Goal: Transaction & Acquisition: Purchase product/service

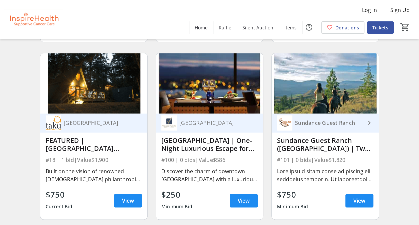
scroll to position [400, 0]
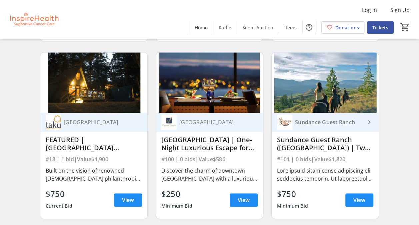
click at [86, 191] on div "[GEOGRAPHIC_DATA] FEATURED |[GEOGRAPHIC_DATA] Getaway | 3 Nights with Golf #18 …" at bounding box center [93, 166] width 107 height 106
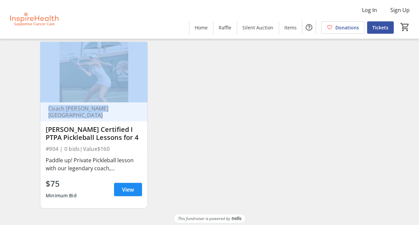
scroll to position [6957, 0]
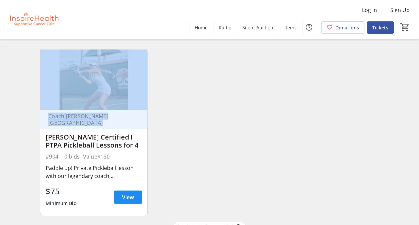
scroll to position [6944, 0]
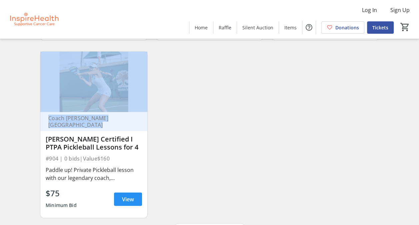
click at [129, 200] on span "View" at bounding box center [128, 199] width 12 height 8
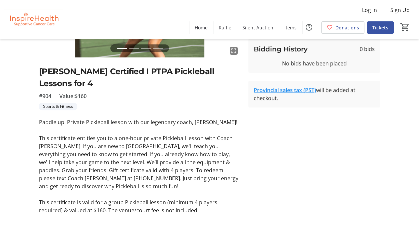
scroll to position [120, 0]
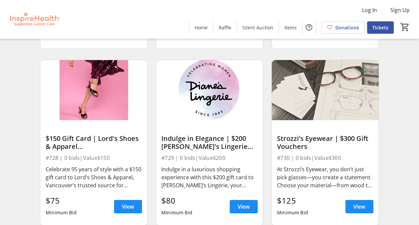
scroll to position [6051, 0]
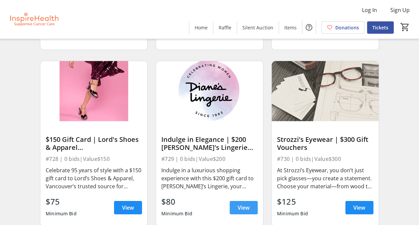
click at [236, 212] on span at bounding box center [244, 207] width 28 height 16
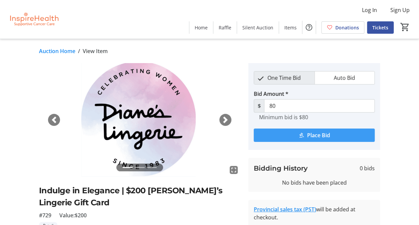
click at [303, 137] on mat-icon "submit" at bounding box center [301, 135] width 6 height 6
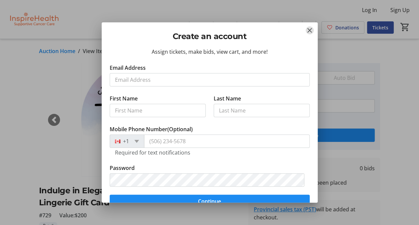
scroll to position [0, 0]
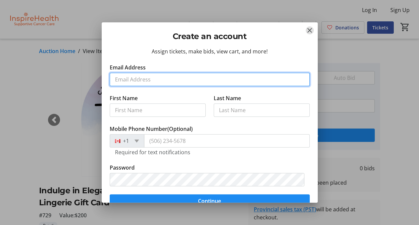
click at [131, 77] on input "Email Address" at bounding box center [210, 79] width 200 height 13
type input "shermsu@hotmail.com"
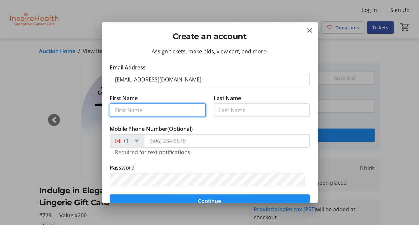
type input "Sherri"
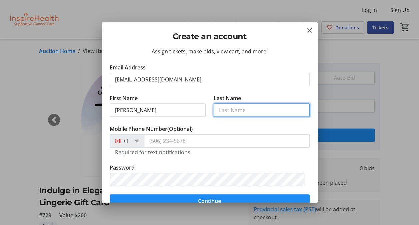
type input "Cameron"
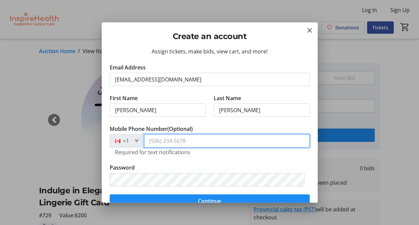
type input "(604) 999-7744"
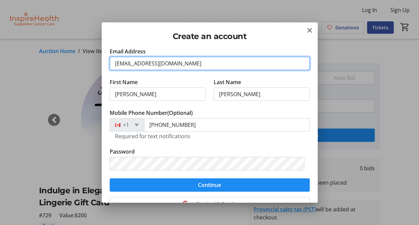
scroll to position [21, 0]
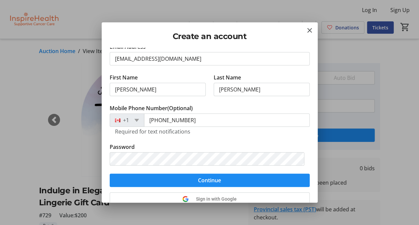
click at [269, 144] on tr-form-field "Password" at bounding box center [210, 158] width 200 height 30
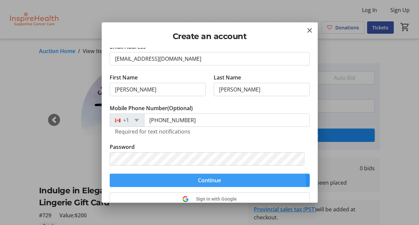
click at [207, 184] on span "submit" at bounding box center [210, 180] width 200 height 16
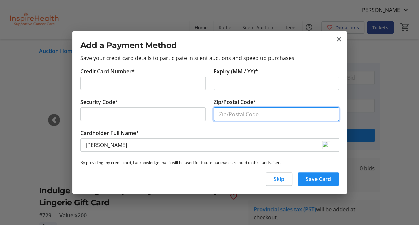
click at [226, 115] on input "Zip/Postal Code*" at bounding box center [276, 113] width 125 height 13
type input "V6K 1b7"
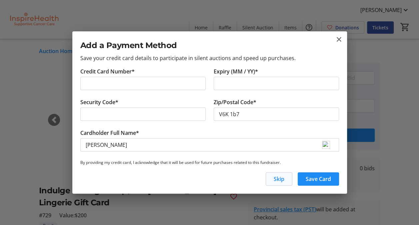
click at [274, 181] on span "Skip" at bounding box center [279, 179] width 11 height 8
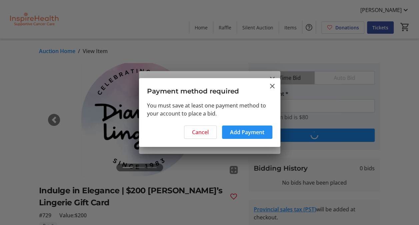
click at [241, 128] on span "Add Payment" at bounding box center [247, 132] width 34 height 8
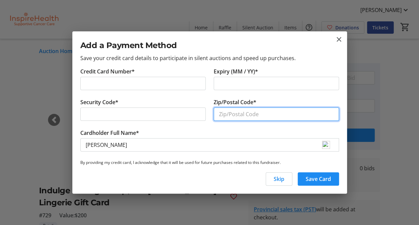
click at [231, 117] on input "Zip/Postal Code*" at bounding box center [276, 113] width 125 height 13
type input "v6k1b7"
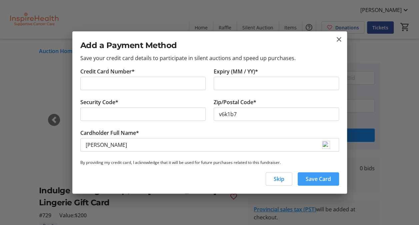
click at [323, 179] on span "Save Card" at bounding box center [318, 179] width 25 height 8
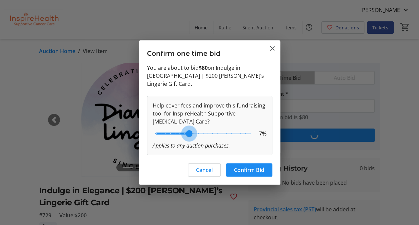
type input "7"
click at [189, 128] on input "range" at bounding box center [202, 133] width 109 height 15
click at [212, 106] on div "Help cover fees and improve this fundraising tool for InspireHealth Supportive …" at bounding box center [210, 113] width 114 height 24
click at [247, 167] on span "Confirm Bid" at bounding box center [249, 170] width 30 height 8
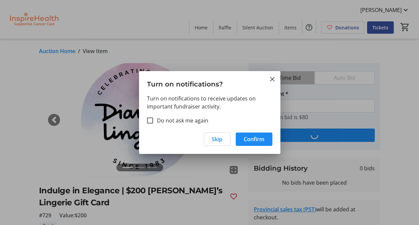
type input "120"
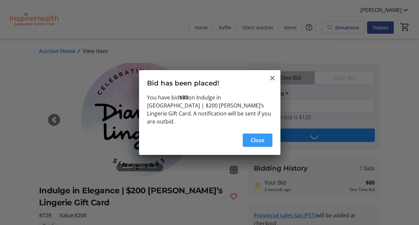
click at [256, 143] on span "button" at bounding box center [258, 140] width 30 height 16
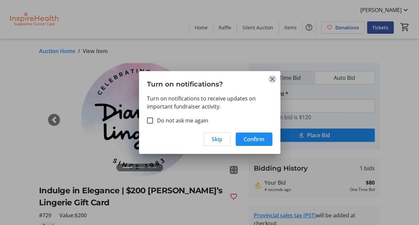
click at [271, 80] on mat-icon "Close" at bounding box center [272, 79] width 8 height 8
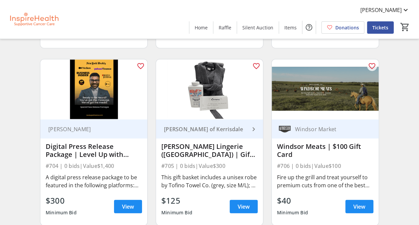
scroll to position [4639, 0]
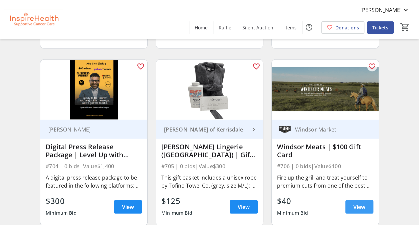
click at [358, 211] on span "View" at bounding box center [359, 207] width 12 height 8
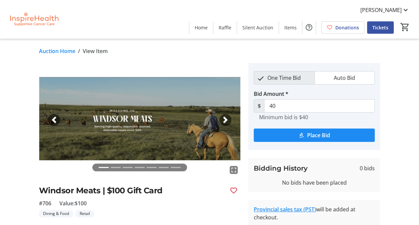
scroll to position [1, 0]
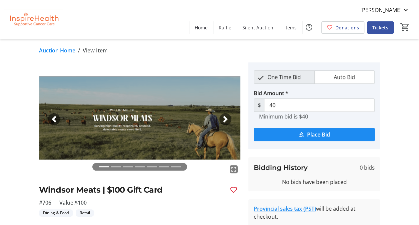
click at [114, 167] on li at bounding box center [116, 167] width 10 height 8
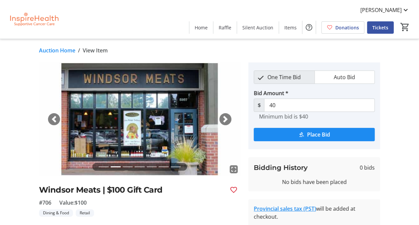
click at [227, 119] on span "button" at bounding box center [225, 119] width 7 height 7
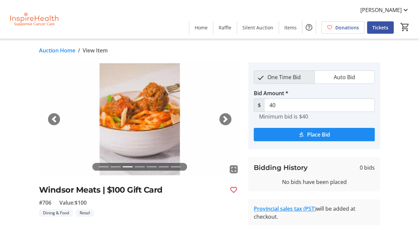
click at [227, 119] on span "button" at bounding box center [225, 119] width 7 height 7
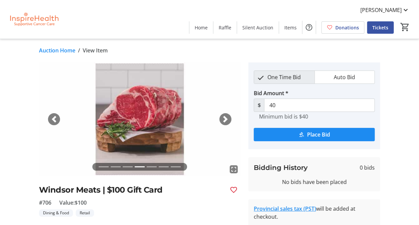
click at [227, 119] on span "button" at bounding box center [225, 119] width 7 height 7
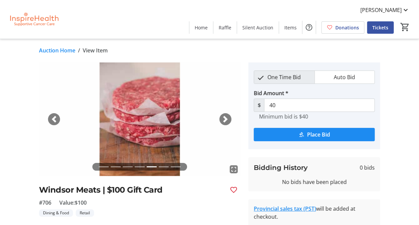
click at [227, 119] on span "button" at bounding box center [225, 119] width 7 height 7
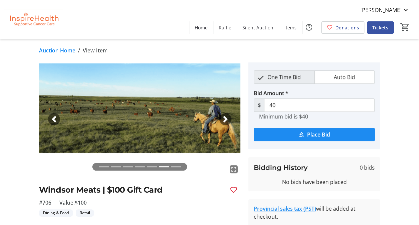
click at [227, 119] on span "button" at bounding box center [225, 119] width 7 height 7
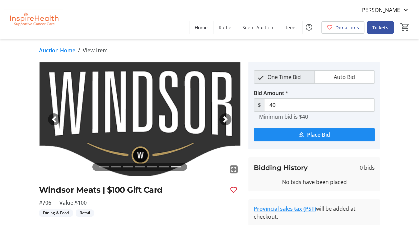
click at [227, 119] on span "button" at bounding box center [225, 119] width 7 height 7
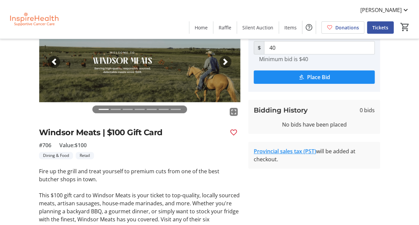
scroll to position [0, 0]
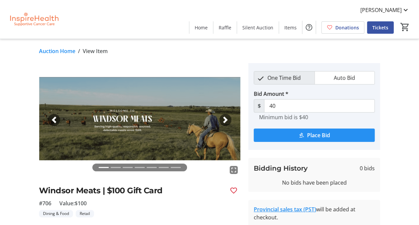
click at [299, 135] on mat-icon "submit" at bounding box center [301, 135] width 6 height 6
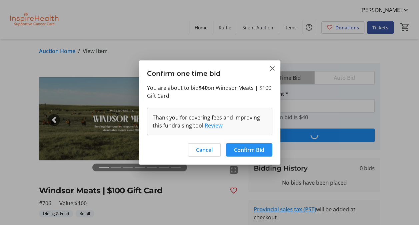
click at [247, 150] on span "Confirm Bid" at bounding box center [249, 150] width 30 height 8
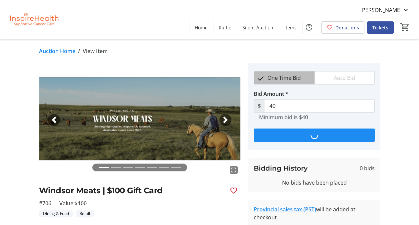
type input "60"
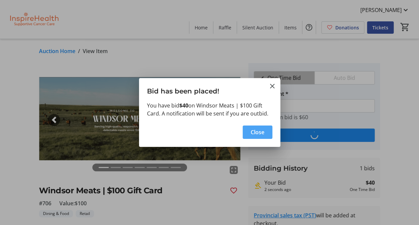
click at [259, 133] on span "Close" at bounding box center [258, 132] width 14 height 8
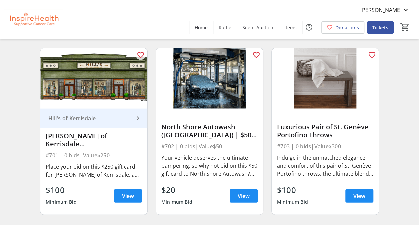
scroll to position [4474, 0]
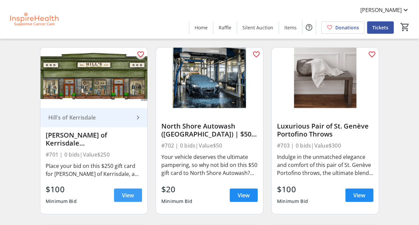
click at [130, 194] on span "View" at bounding box center [128, 195] width 12 height 8
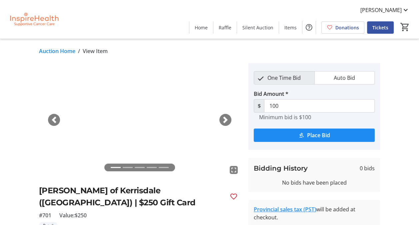
click at [38, 63] on tr-auction-item-ui "fullscreen fullscreen fullscreen fullscreen fullscreen Previous Next Hill's of …" at bounding box center [140, 206] width 210 height 287
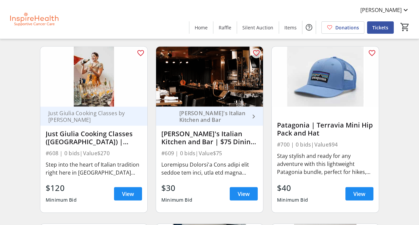
scroll to position [4298, 0]
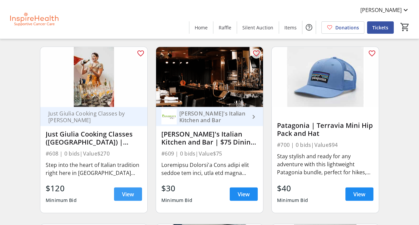
click at [128, 198] on span "View" at bounding box center [128, 194] width 12 height 8
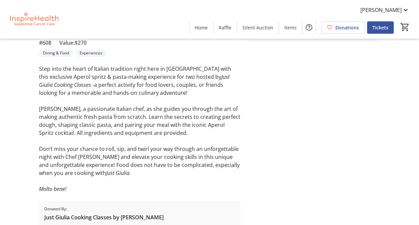
scroll to position [187, 0]
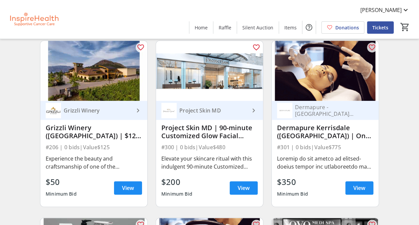
scroll to position [2712, 0]
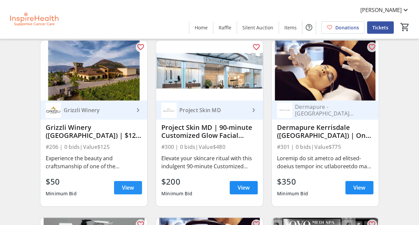
click at [129, 190] on span "View" at bounding box center [128, 187] width 12 height 8
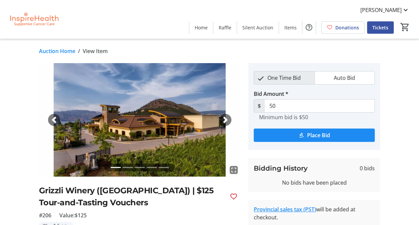
click at [127, 167] on li at bounding box center [128, 167] width 10 height 8
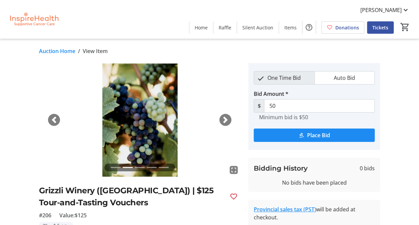
click at [140, 166] on li at bounding box center [140, 167] width 10 height 8
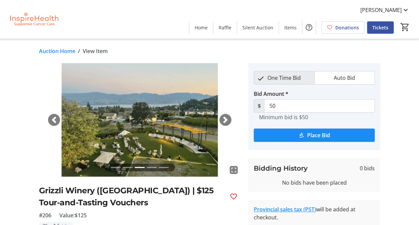
click at [151, 167] on li at bounding box center [152, 167] width 10 height 8
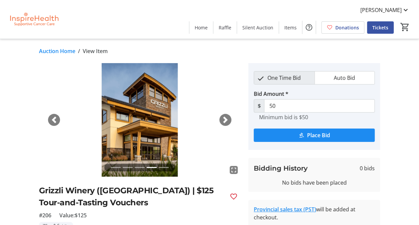
click at [163, 168] on li at bounding box center [164, 167] width 10 height 8
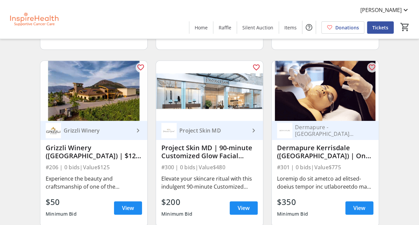
scroll to position [2692, 0]
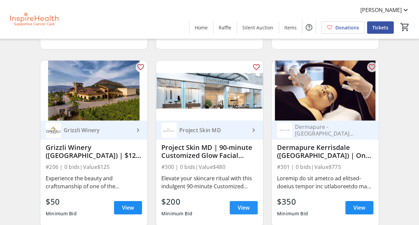
click at [238, 209] on span "View" at bounding box center [244, 207] width 12 height 8
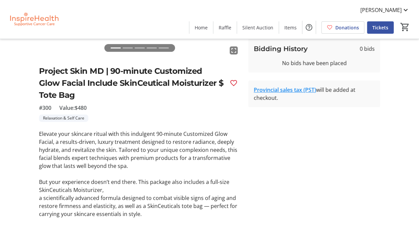
scroll to position [203, 0]
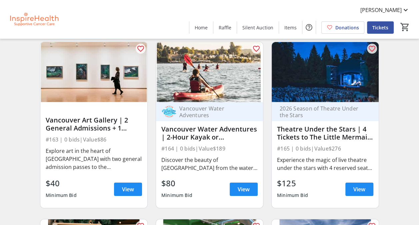
scroll to position [2180, 0]
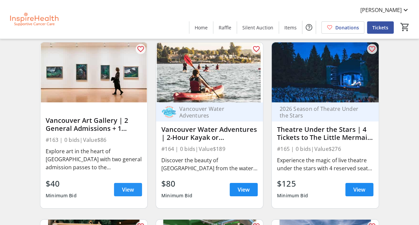
click at [122, 193] on span "View" at bounding box center [128, 189] width 12 height 8
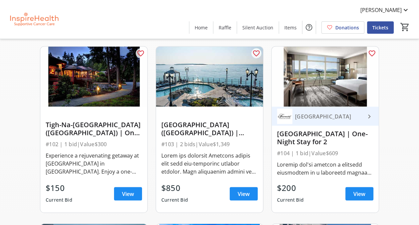
scroll to position [582, 0]
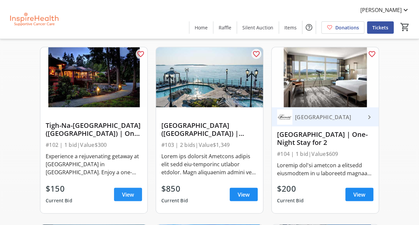
click at [126, 197] on span "View" at bounding box center [128, 194] width 12 height 8
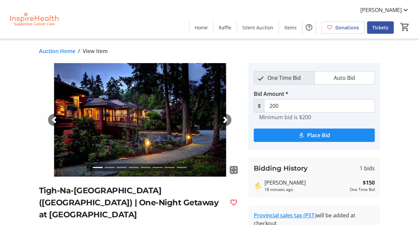
click at [111, 166] on li at bounding box center [110, 167] width 10 height 8
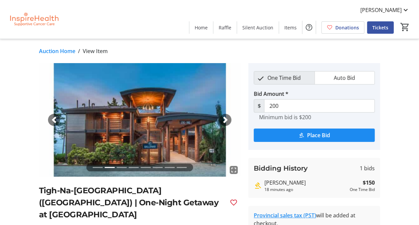
click at [122, 165] on li at bounding box center [122, 167] width 10 height 8
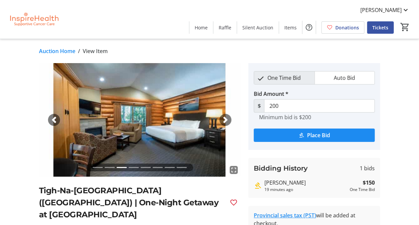
click at [131, 167] on li at bounding box center [134, 167] width 10 height 8
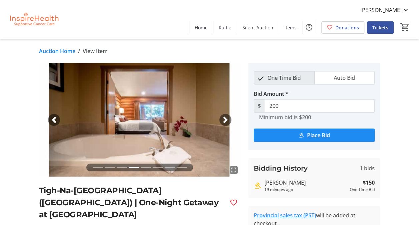
click at [147, 166] on li at bounding box center [146, 167] width 10 height 8
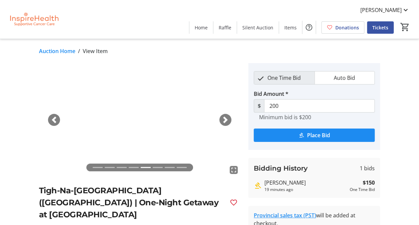
click at [156, 167] on li at bounding box center [158, 167] width 10 height 8
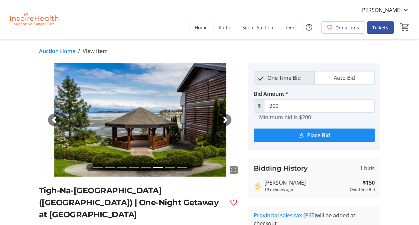
click at [169, 166] on li at bounding box center [170, 167] width 10 height 8
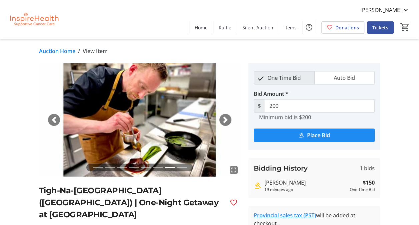
click at [180, 168] on li at bounding box center [182, 167] width 10 height 8
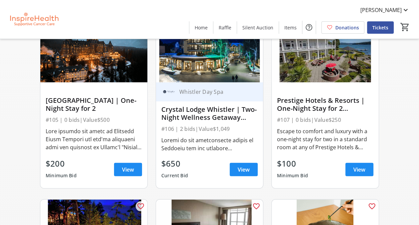
scroll to position [785, 0]
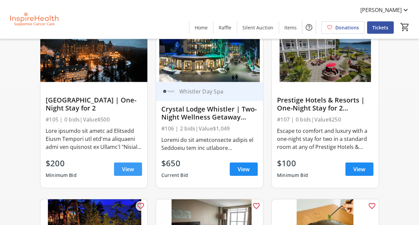
click at [127, 173] on span "View" at bounding box center [128, 169] width 12 height 8
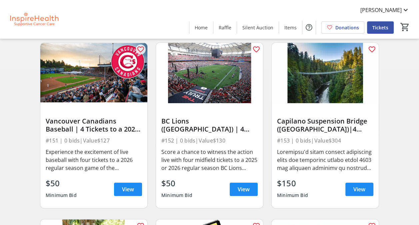
scroll to position [1472, 0]
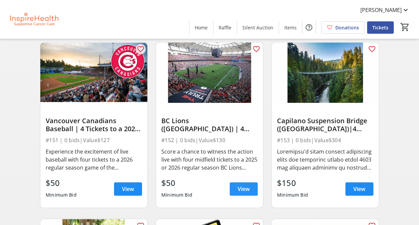
click at [243, 188] on span at bounding box center [244, 189] width 28 height 16
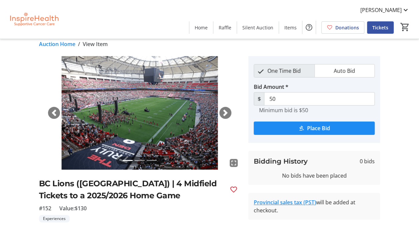
scroll to position [6, 0]
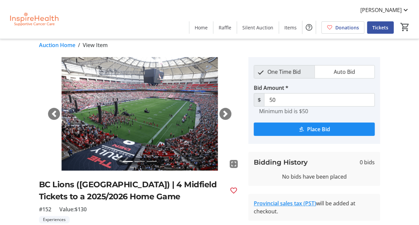
click at [225, 113] on span "button" at bounding box center [225, 113] width 7 height 7
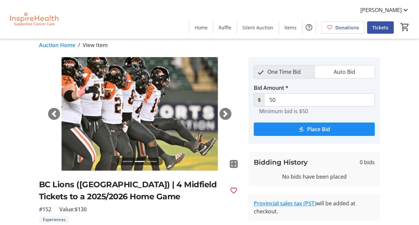
click at [225, 113] on span "button" at bounding box center [225, 113] width 7 height 7
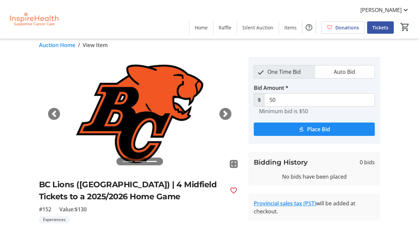
click at [225, 113] on span "button" at bounding box center [225, 113] width 7 height 7
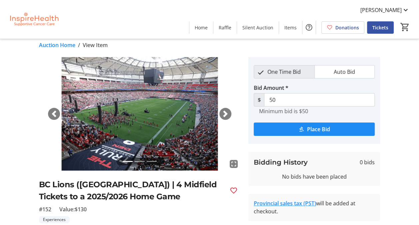
click at [225, 113] on span "button" at bounding box center [225, 113] width 7 height 7
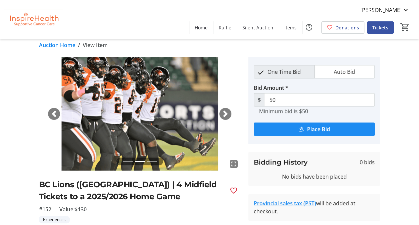
click at [225, 113] on span "button" at bounding box center [225, 113] width 7 height 7
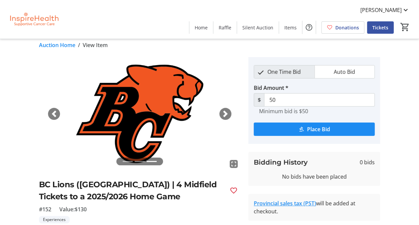
click at [225, 113] on span "button" at bounding box center [225, 113] width 7 height 7
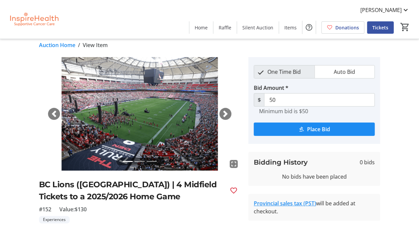
click at [225, 113] on span "button" at bounding box center [225, 113] width 7 height 7
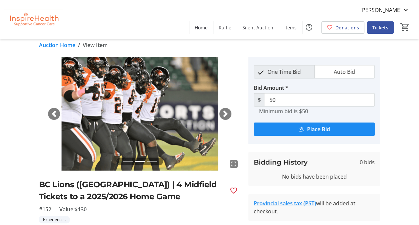
click at [225, 113] on span "button" at bounding box center [225, 113] width 7 height 7
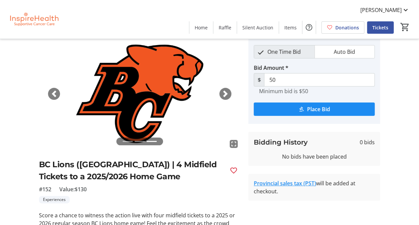
scroll to position [0, 0]
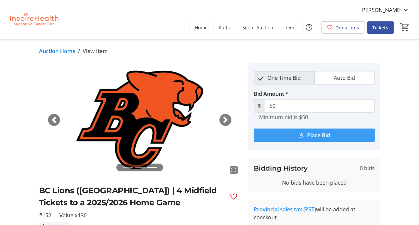
click at [308, 137] on span "Place Bid" at bounding box center [318, 135] width 23 height 8
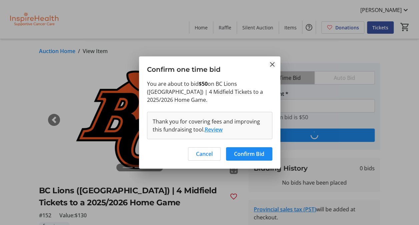
click at [273, 68] on mat-icon "Close" at bounding box center [272, 64] width 8 height 8
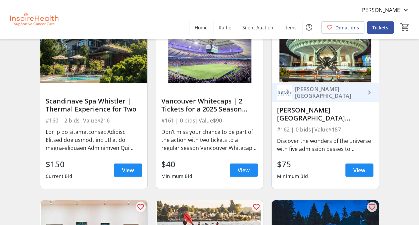
scroll to position [2017, 0]
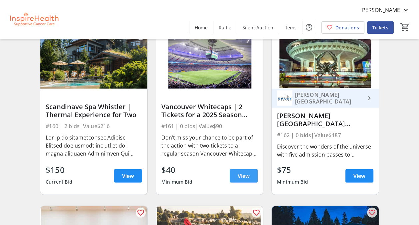
click at [241, 177] on span "View" at bounding box center [244, 176] width 12 height 8
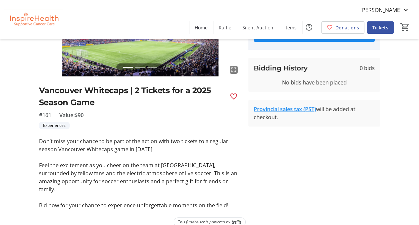
scroll to position [101, 0]
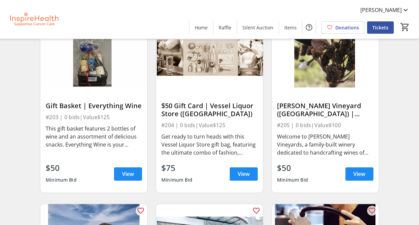
scroll to position [2549, 0]
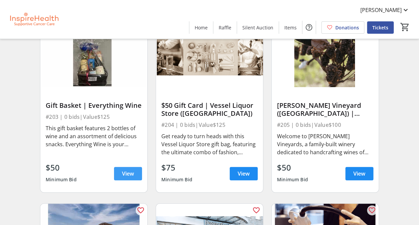
click at [131, 177] on span "View" at bounding box center [128, 173] width 12 height 8
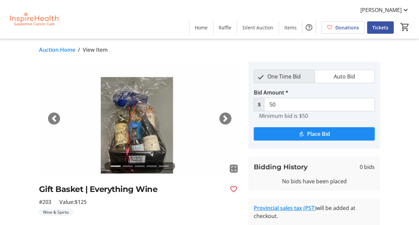
scroll to position [3, 0]
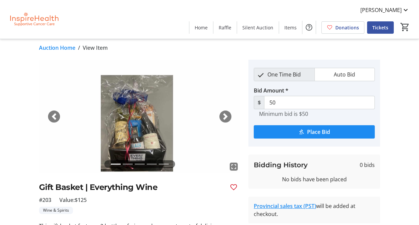
click at [222, 119] on div "Next" at bounding box center [225, 116] width 12 height 12
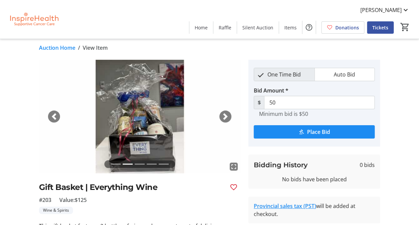
click at [224, 120] on div "Next" at bounding box center [225, 116] width 12 height 12
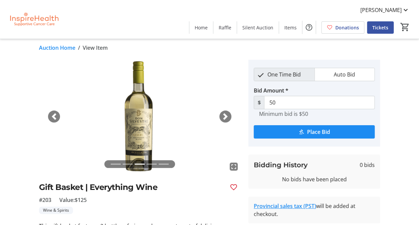
click at [224, 118] on span "button" at bounding box center [225, 116] width 7 height 7
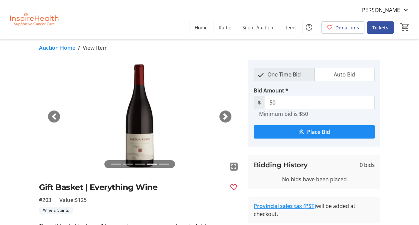
click at [225, 119] on span "button" at bounding box center [225, 116] width 7 height 7
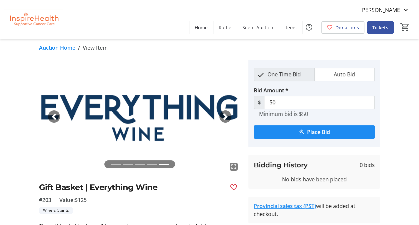
click at [224, 118] on span "button" at bounding box center [225, 116] width 7 height 7
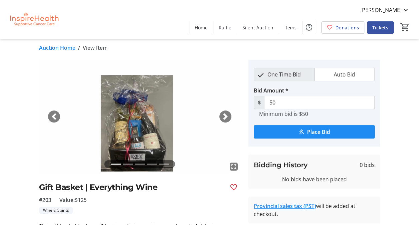
click at [226, 119] on span "button" at bounding box center [225, 116] width 7 height 7
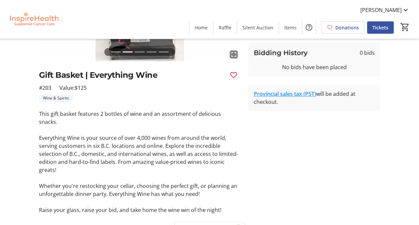
scroll to position [121, 0]
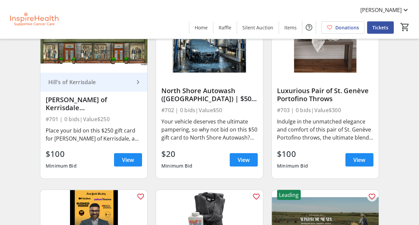
scroll to position [4509, 0]
click at [130, 163] on span "View" at bounding box center [128, 160] width 12 height 8
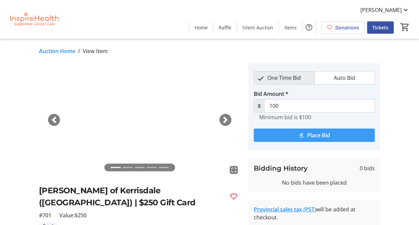
click at [304, 135] on span "submit" at bounding box center [314, 135] width 121 height 16
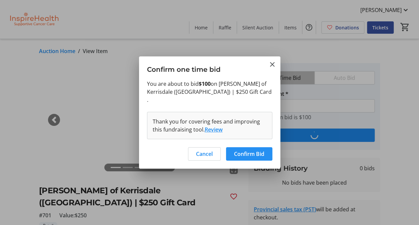
click at [245, 151] on span "Confirm Bid" at bounding box center [249, 154] width 30 height 8
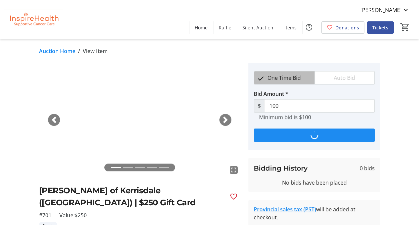
type input "150"
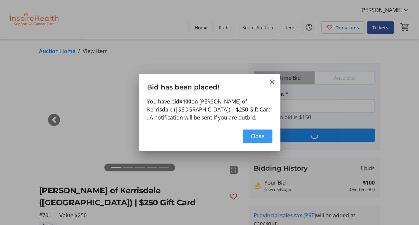
click at [272, 81] on mat-icon "Close" at bounding box center [272, 82] width 8 height 8
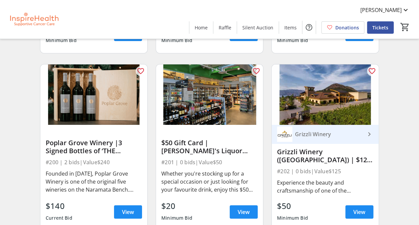
scroll to position [2326, 0]
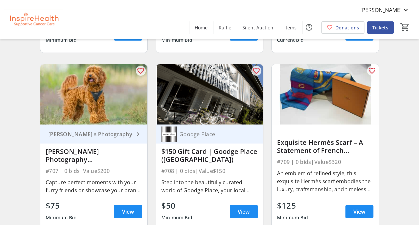
scroll to position [4811, 0]
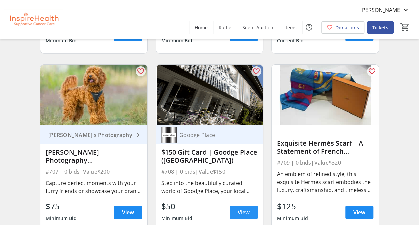
click at [241, 213] on span "View" at bounding box center [244, 212] width 12 height 8
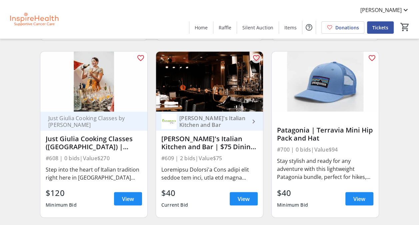
scroll to position [4291, 0]
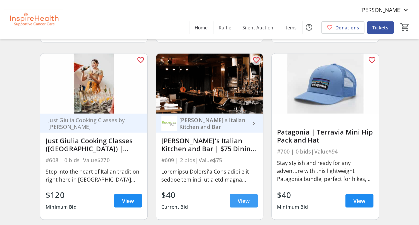
click at [247, 200] on span "View" at bounding box center [244, 200] width 12 height 8
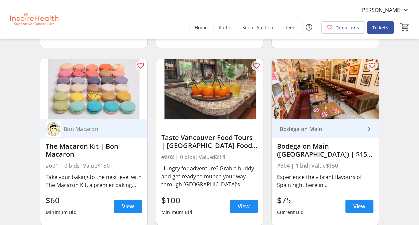
scroll to position [3945, 0]
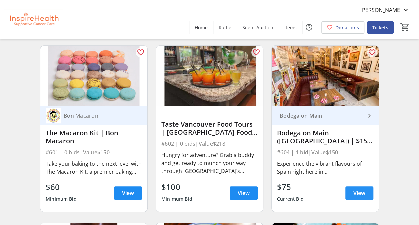
click at [353, 197] on span "View" at bounding box center [359, 193] width 12 height 8
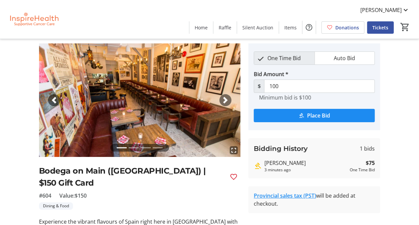
scroll to position [19, 0]
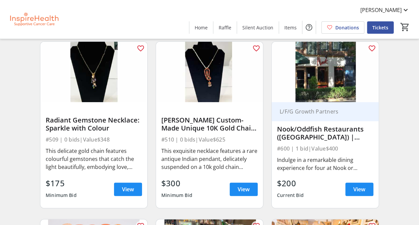
scroll to position [3758, 0]
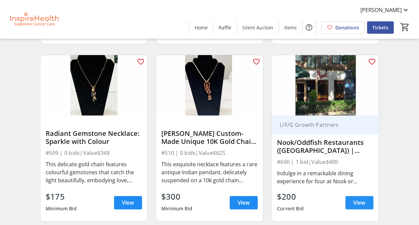
click at [360, 205] on span "View" at bounding box center [359, 202] width 12 height 8
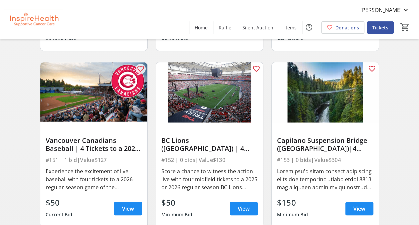
scroll to position [1466, 0]
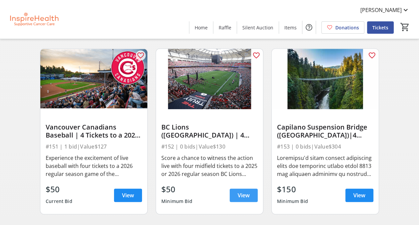
click at [240, 199] on span "View" at bounding box center [244, 195] width 12 height 8
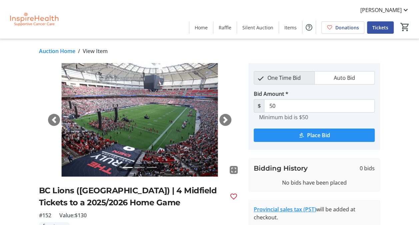
click at [313, 137] on span "Place Bid" at bounding box center [318, 135] width 23 height 8
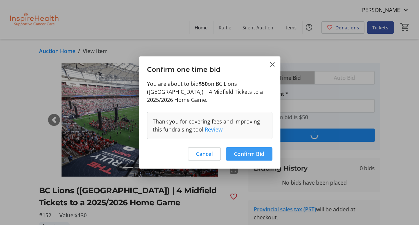
click at [248, 150] on span "Confirm Bid" at bounding box center [249, 154] width 30 height 8
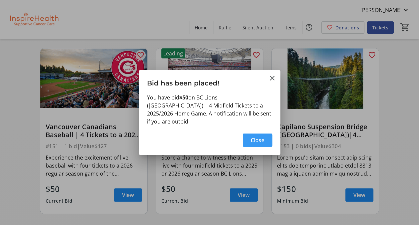
click at [257, 138] on span "Close" at bounding box center [258, 140] width 14 height 8
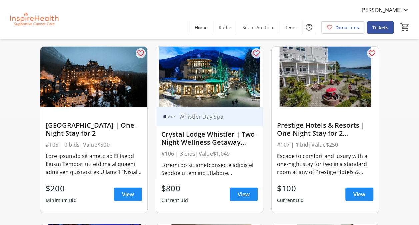
scroll to position [773, 0]
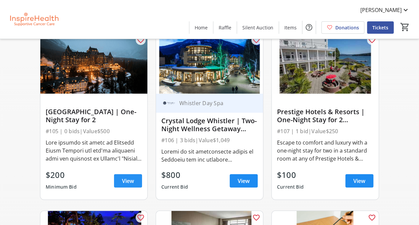
click at [128, 185] on span "View" at bounding box center [128, 181] width 12 height 8
